Goal: Check status: Check status

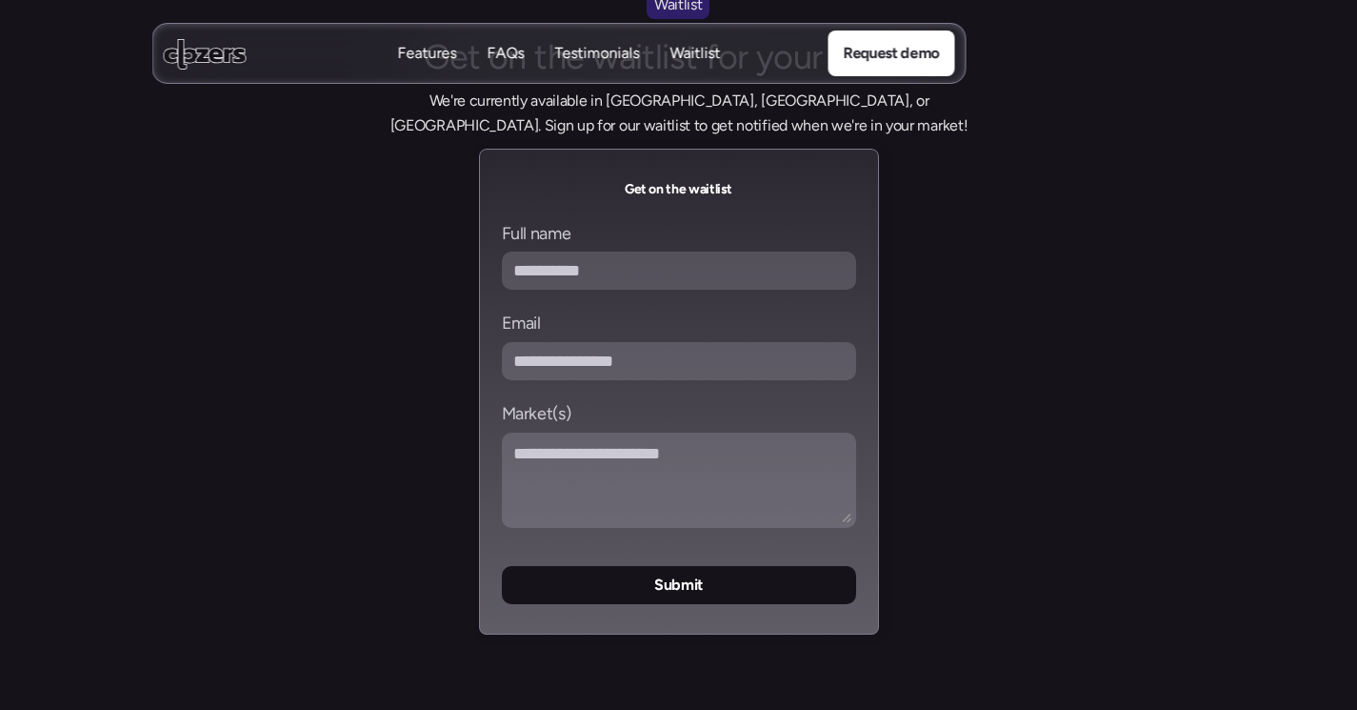
scroll to position [8228, 0]
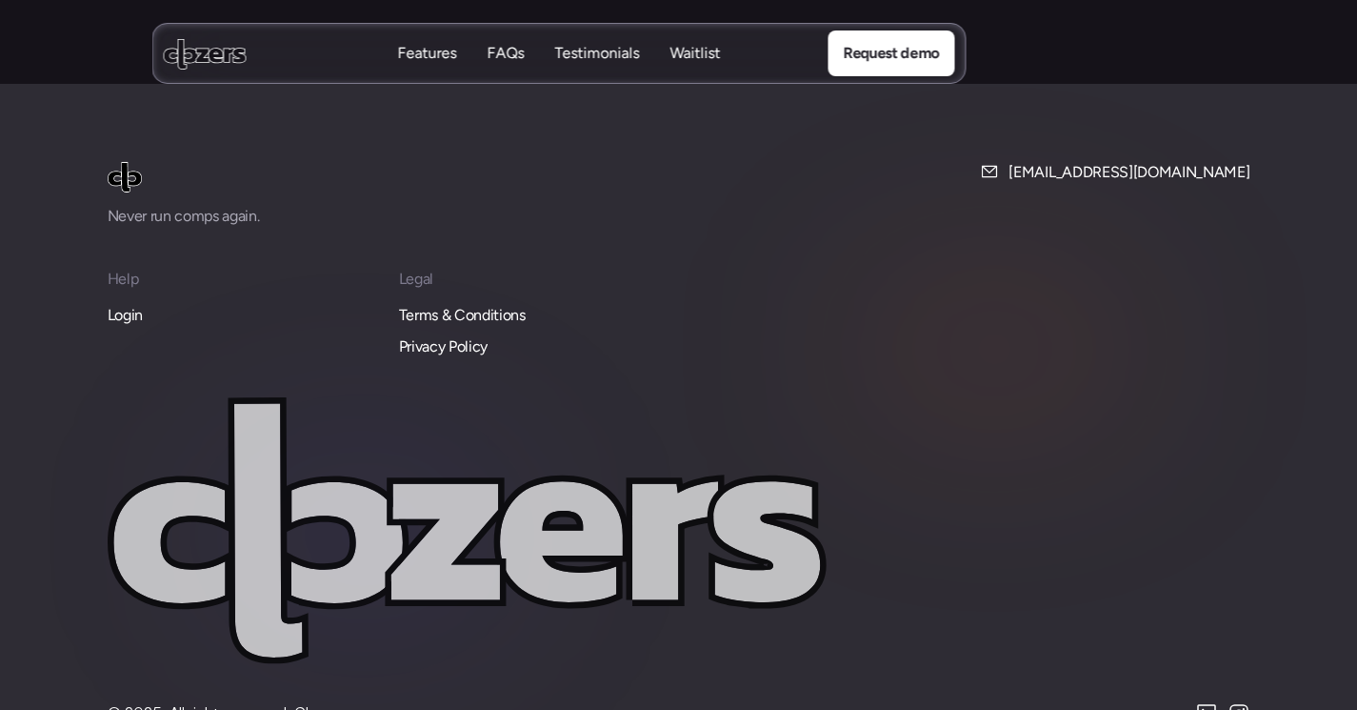
click at [116, 303] on p "Login" at bounding box center [125, 315] width 35 height 25
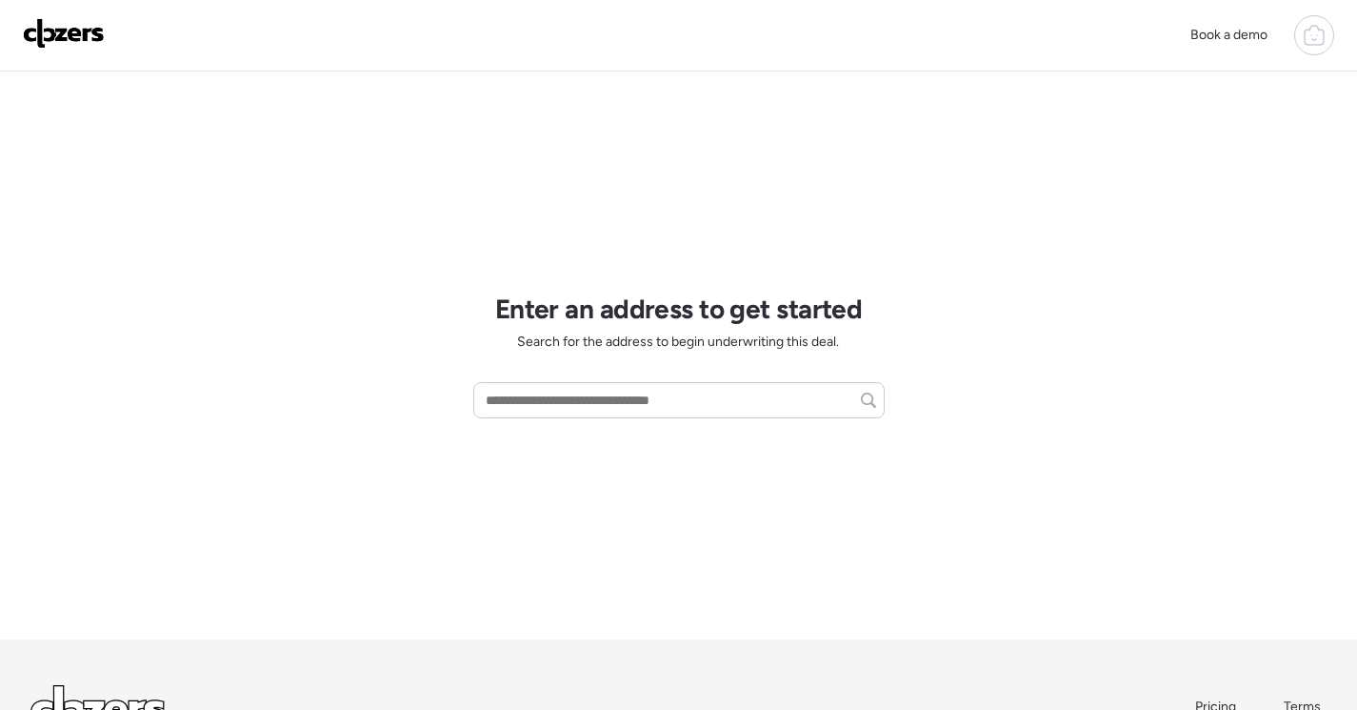
click at [1305, 33] on icon at bounding box center [1314, 37] width 19 height 15
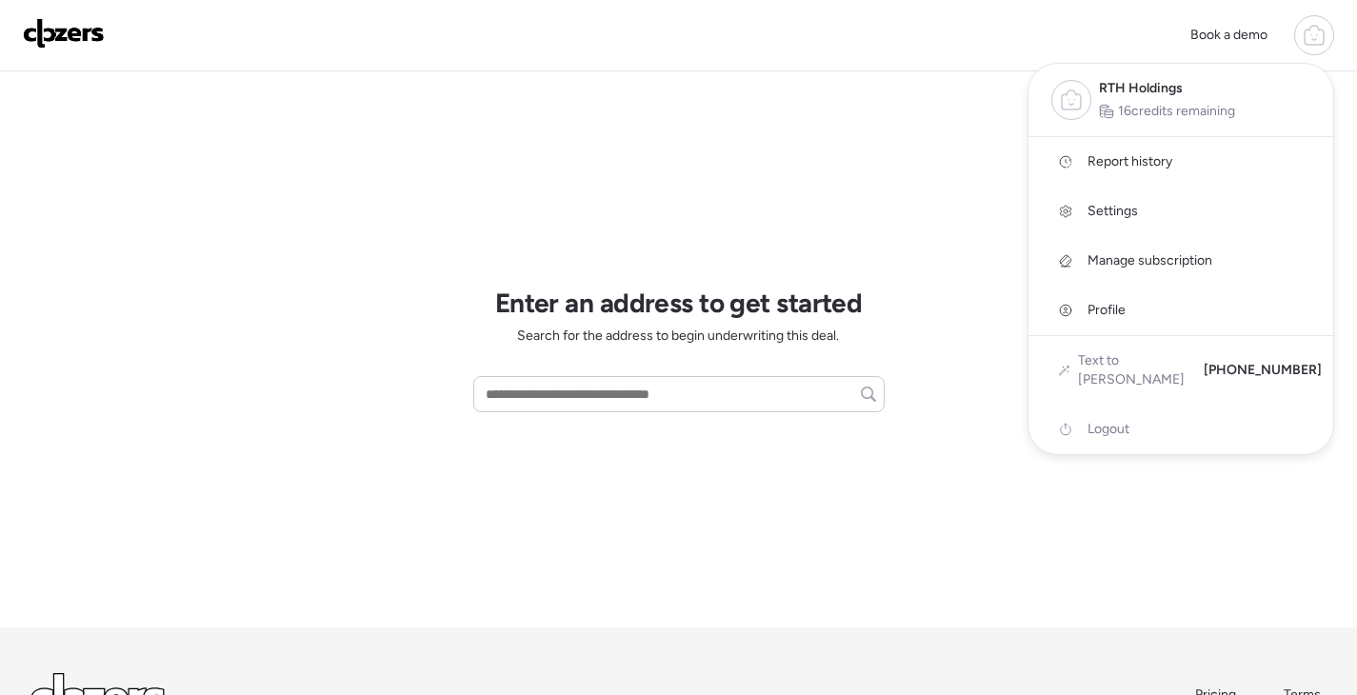
click at [1186, 159] on link "Report history" at bounding box center [1181, 162] width 305 height 50
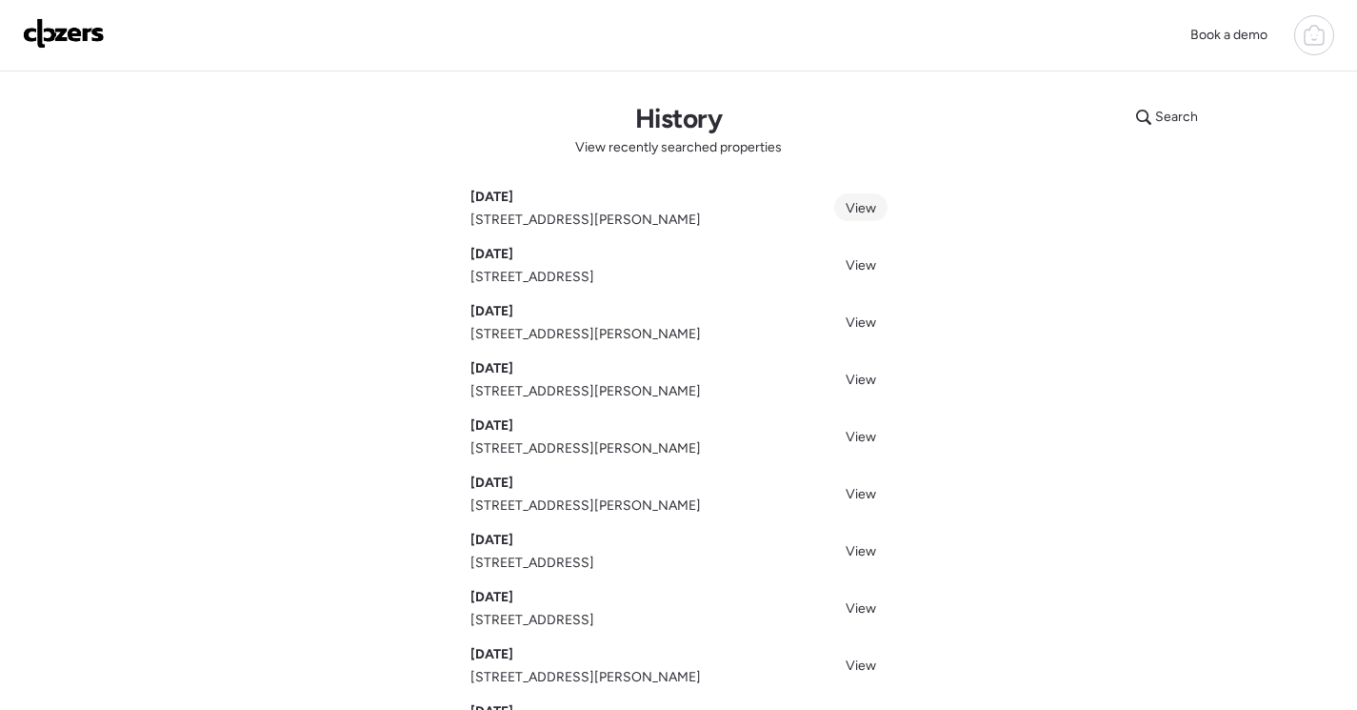
click at [861, 213] on span "View" at bounding box center [861, 208] width 30 height 16
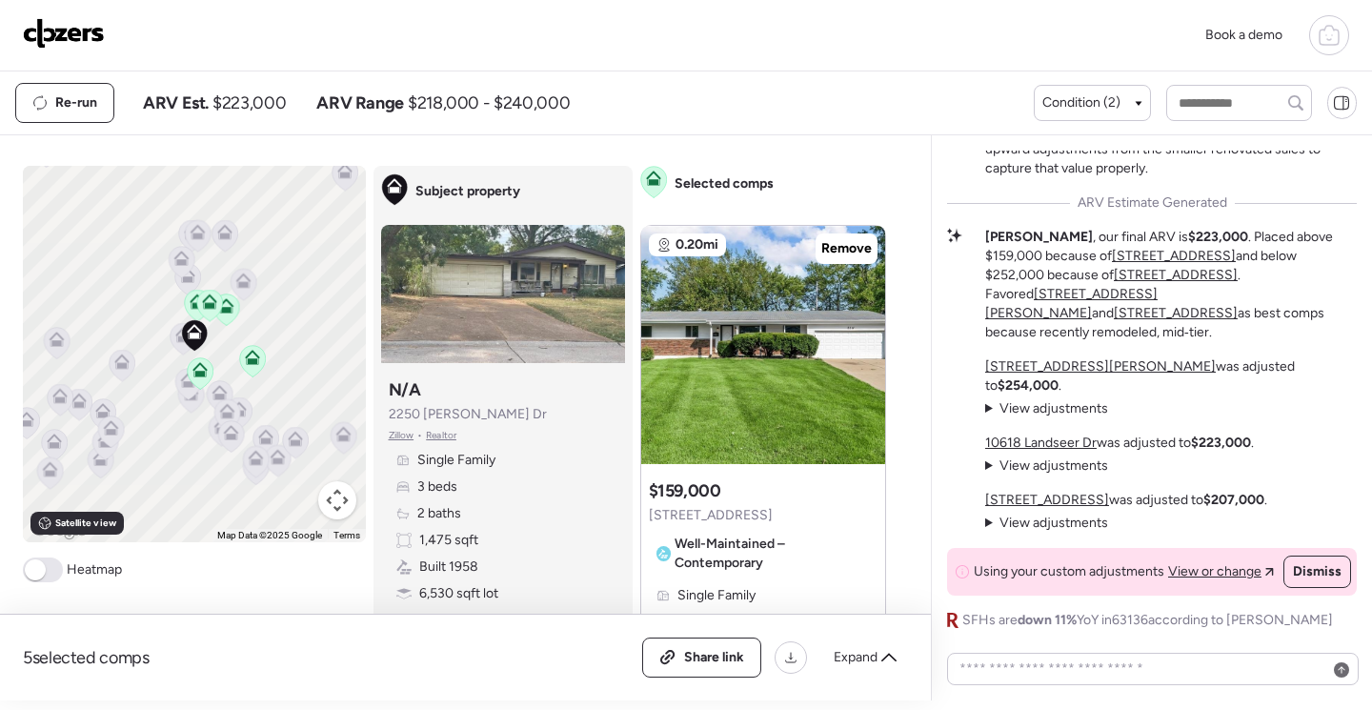
click at [33, 573] on span at bounding box center [35, 569] width 21 height 21
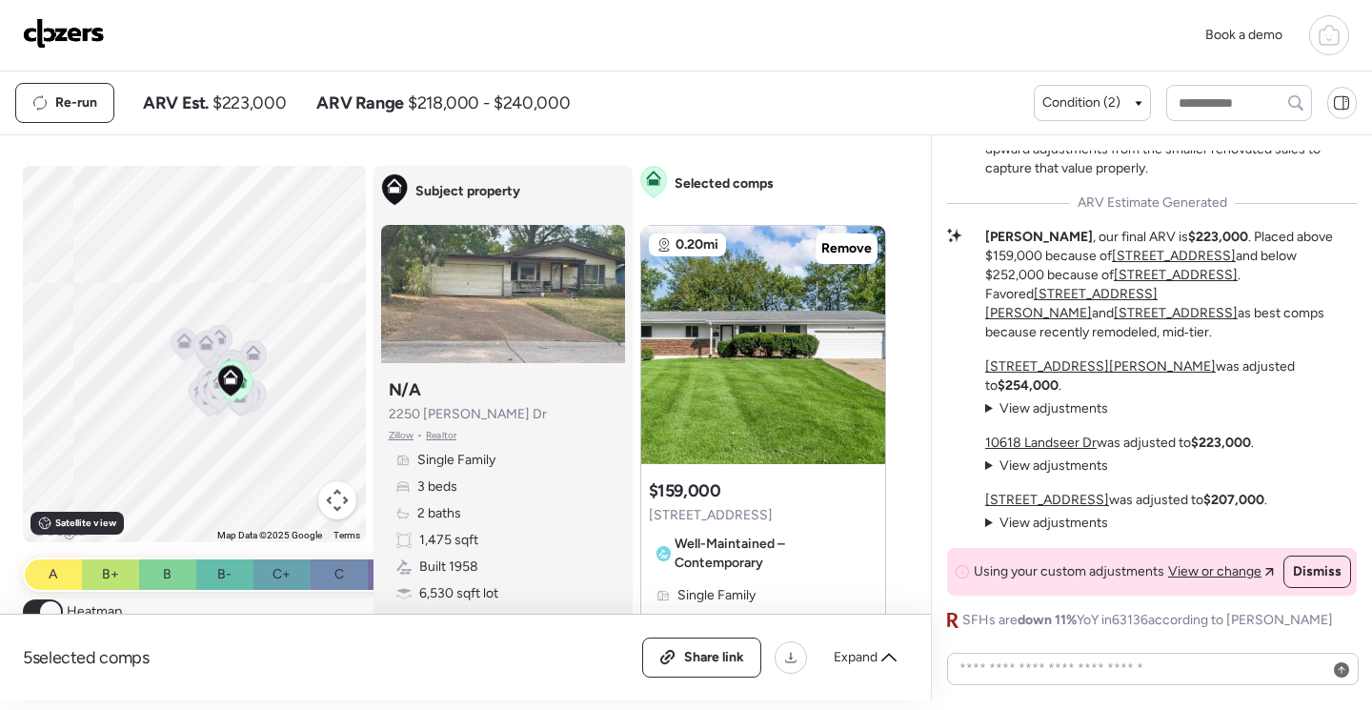
drag, startPoint x: 205, startPoint y: 433, endPoint x: 174, endPoint y: 417, distance: 34.5
click at [177, 418] on div "To activate drag with keyboard, press Alt + Enter. Once in keyboard drag state,…" at bounding box center [194, 354] width 343 height 376
drag, startPoint x: 174, startPoint y: 417, endPoint x: 190, endPoint y: 348, distance: 71.2
click at [190, 348] on div "To activate drag with keyboard, press Alt + Enter. Once in keyboard drag state,…" at bounding box center [194, 354] width 343 height 376
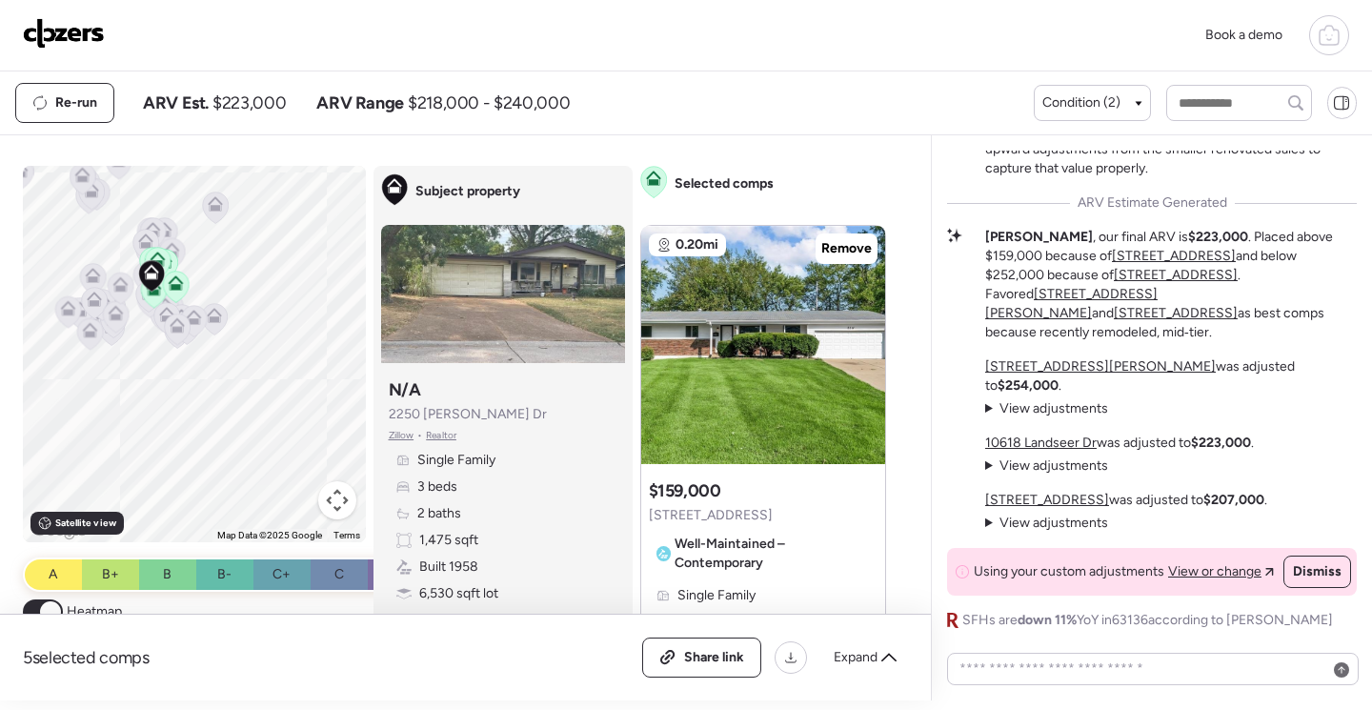
drag, startPoint x: 198, startPoint y: 412, endPoint x: 107, endPoint y: 486, distance: 117.8
click at [107, 486] on div "To activate drag with keyboard, press Alt + Enter. Once in keyboard drag state,…" at bounding box center [194, 354] width 343 height 376
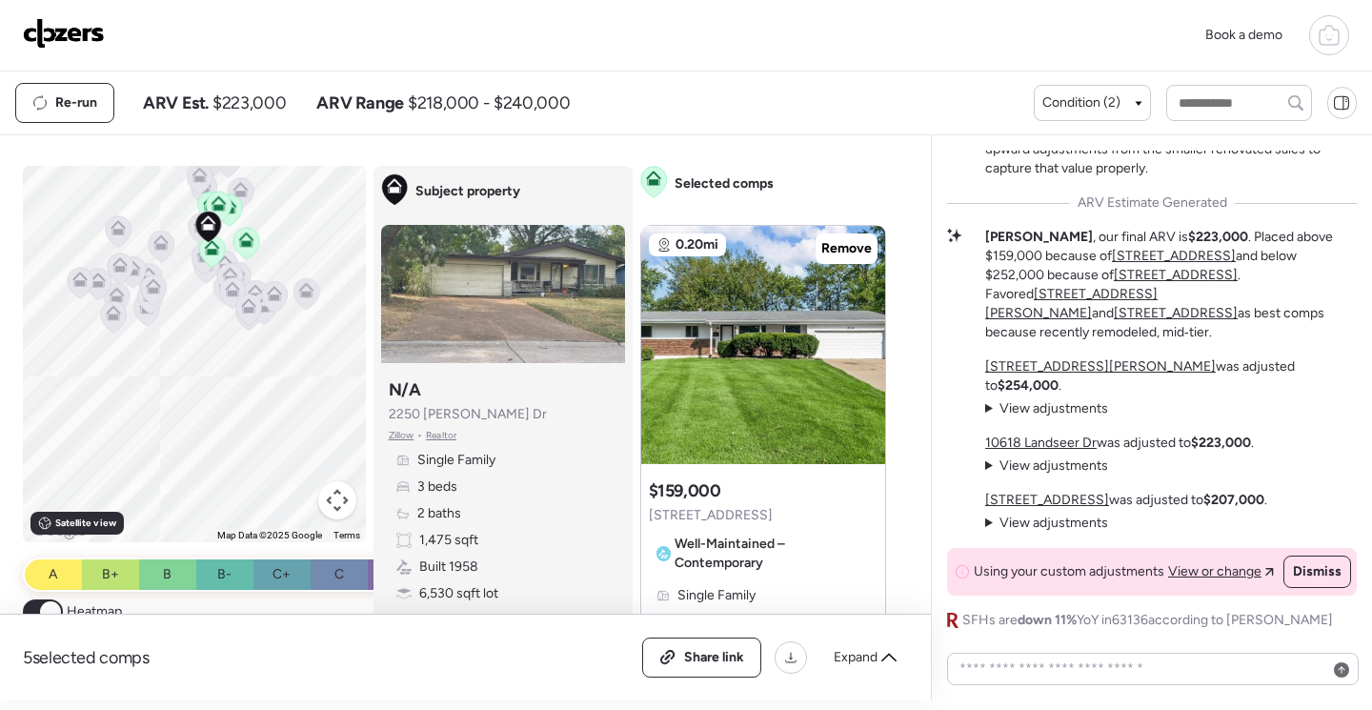
drag, startPoint x: 163, startPoint y: 414, endPoint x: 205, endPoint y: 422, distance: 42.6
click at [205, 422] on div "To activate drag with keyboard, press Alt + Enter. Once in keyboard drag state,…" at bounding box center [194, 354] width 343 height 376
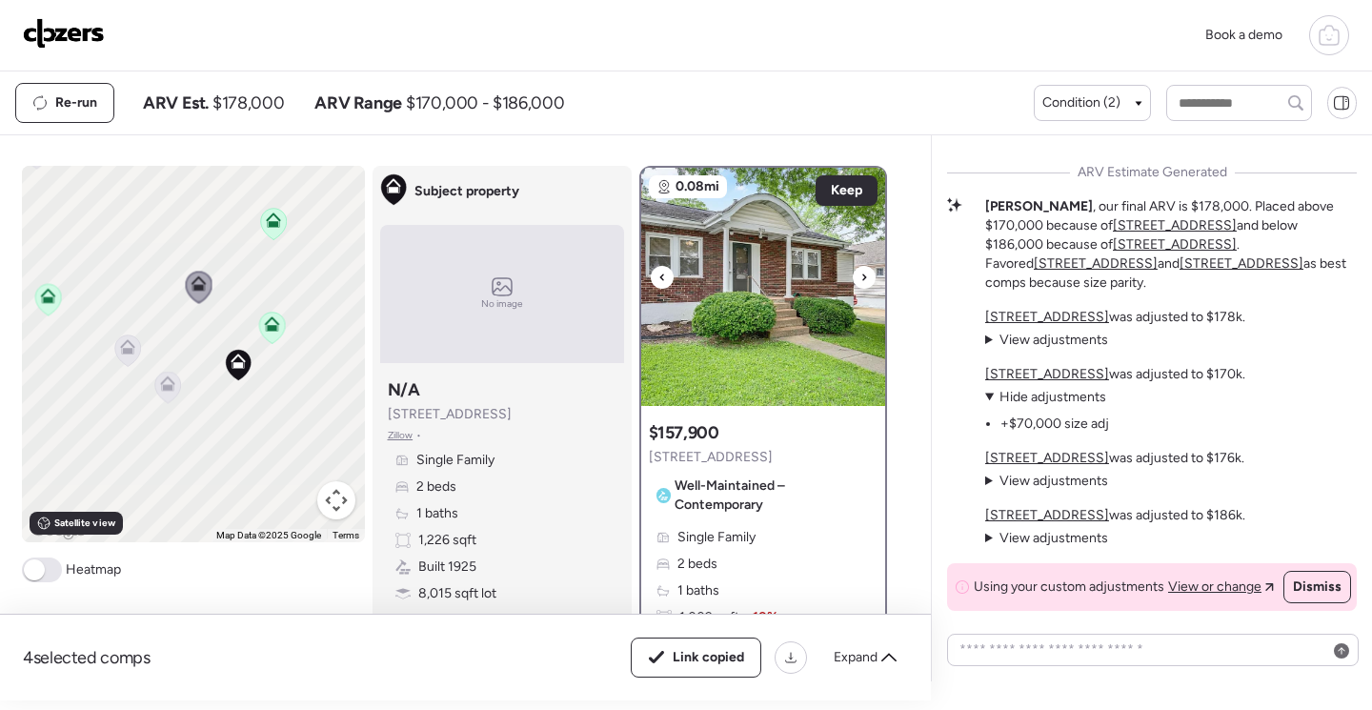
scroll to position [-979, 0]
